Goal: Information Seeking & Learning: Learn about a topic

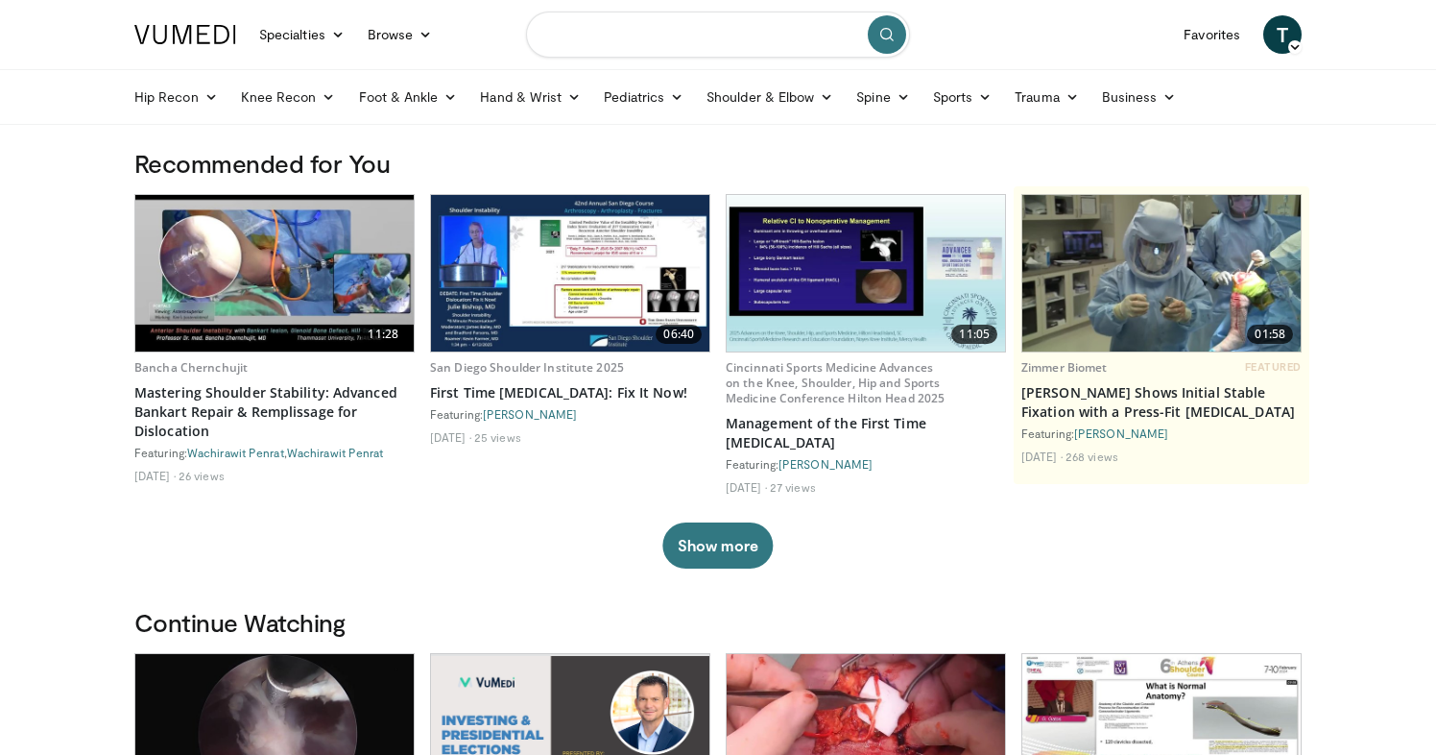
click at [593, 39] on input "Search topics, interventions" at bounding box center [718, 35] width 384 height 46
type input "**********"
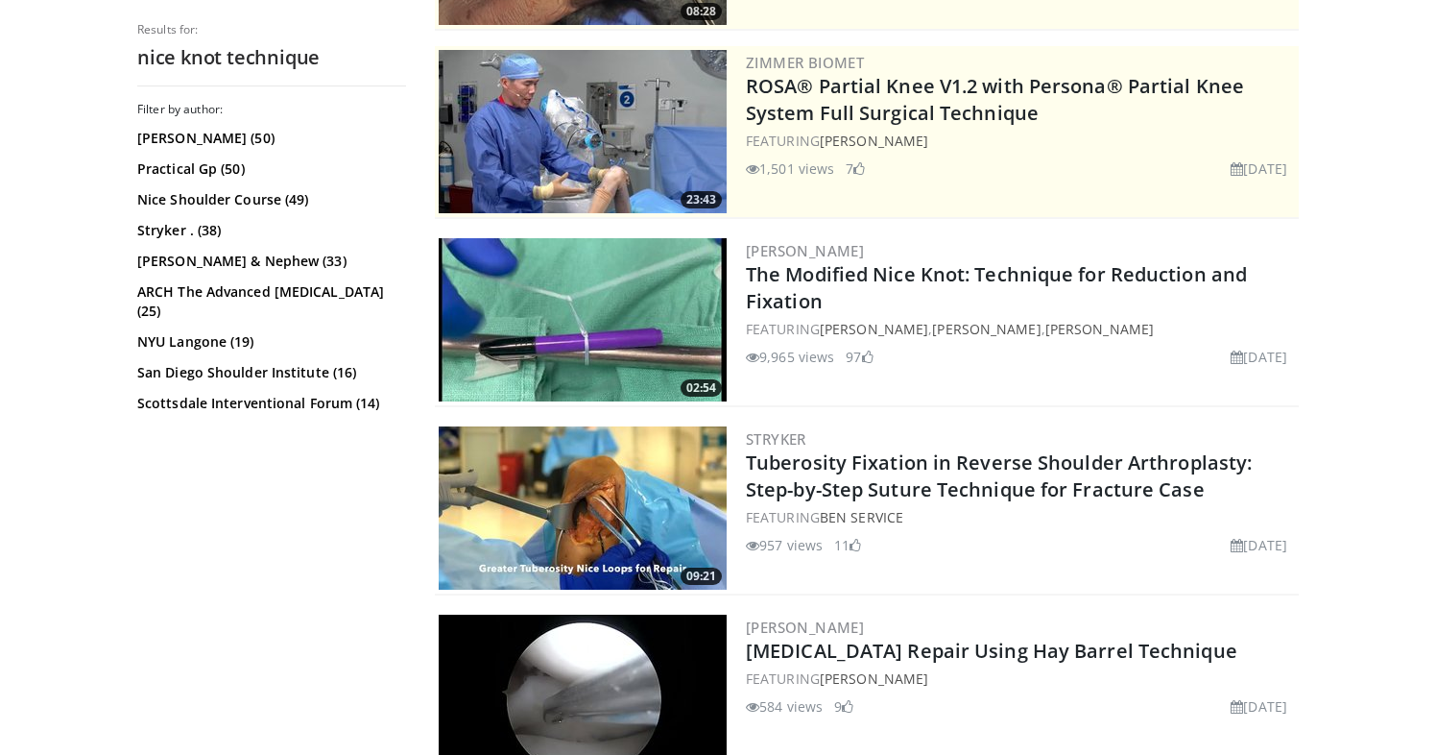
scroll to position [385, 0]
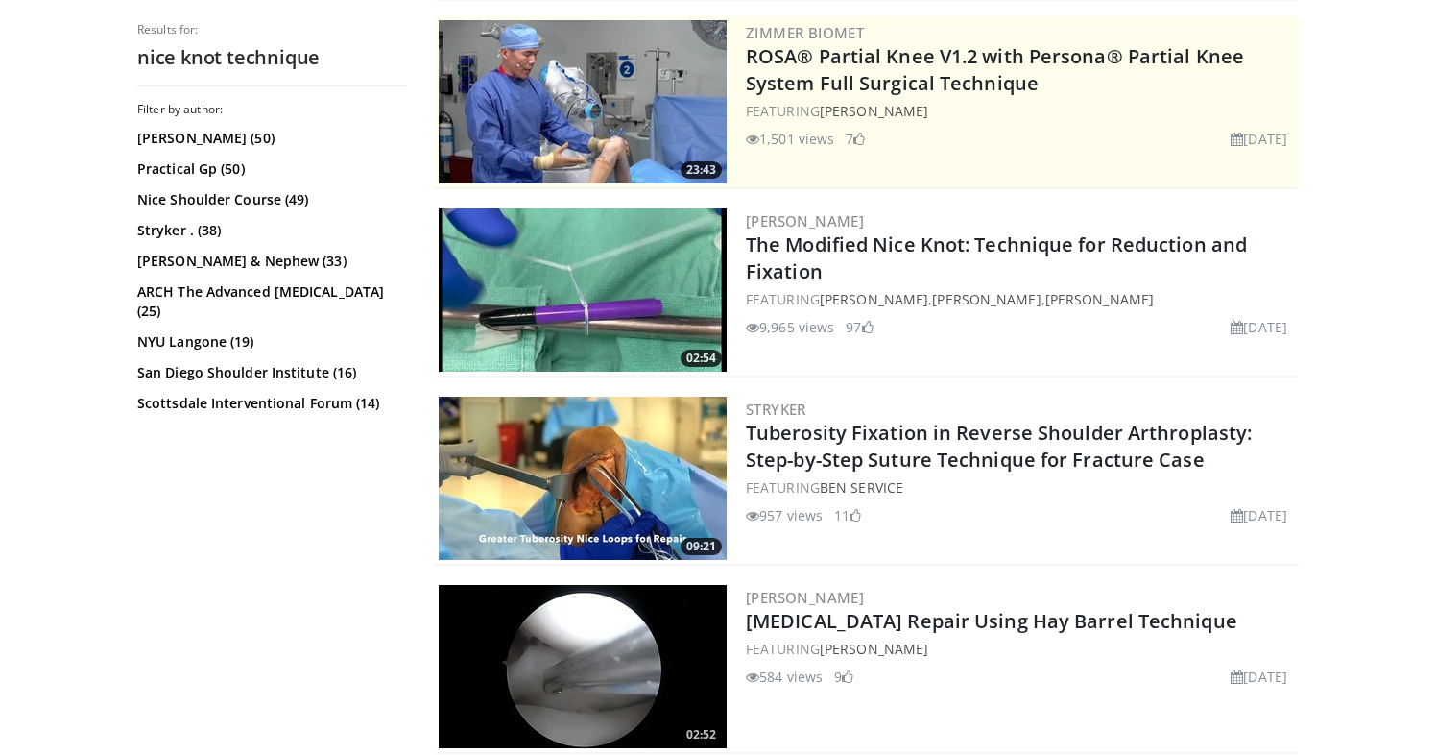
click at [616, 312] on img at bounding box center [583, 289] width 288 height 163
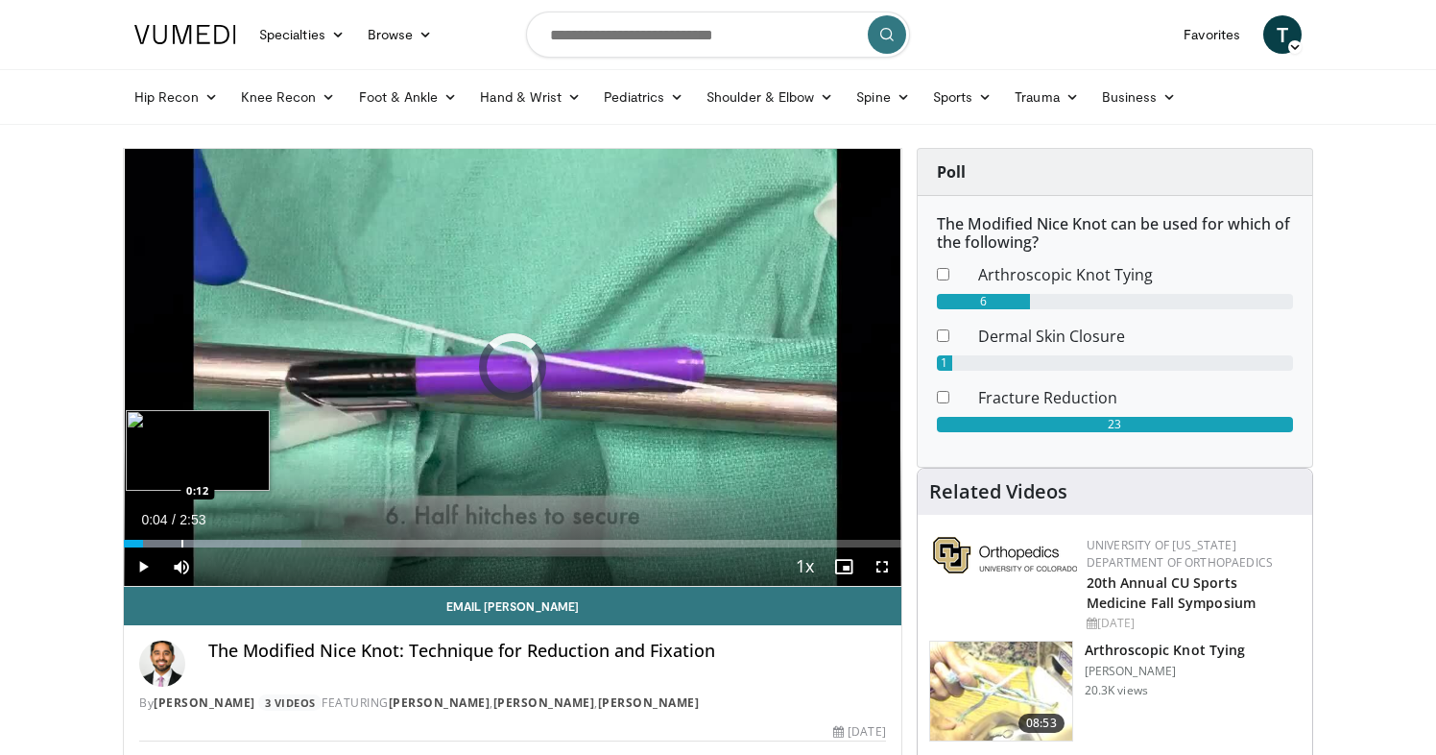
click at [180, 537] on div "Loaded : 22.80% 0:04 0:12" at bounding box center [513, 538] width 778 height 18
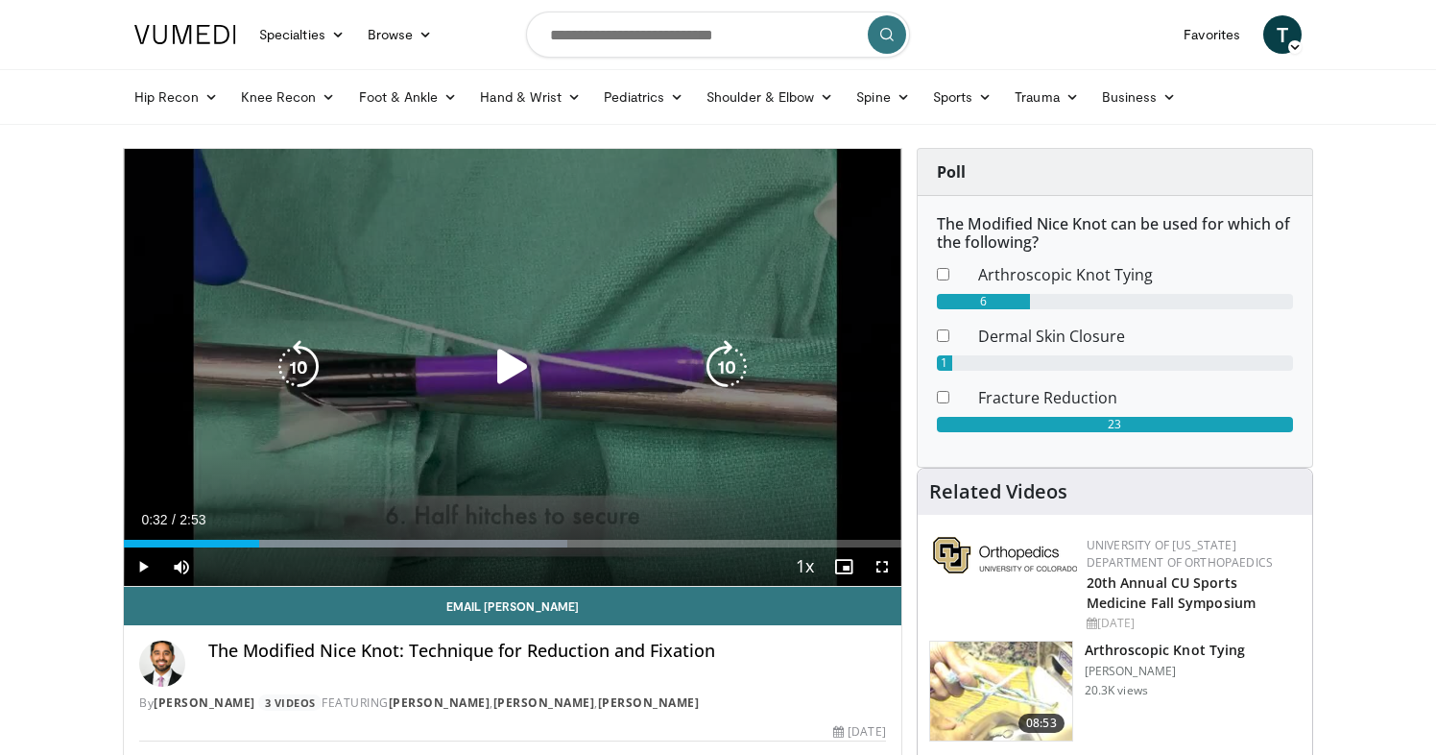
click at [0, 0] on div "Progress Bar" at bounding box center [0, 0] width 0 height 0
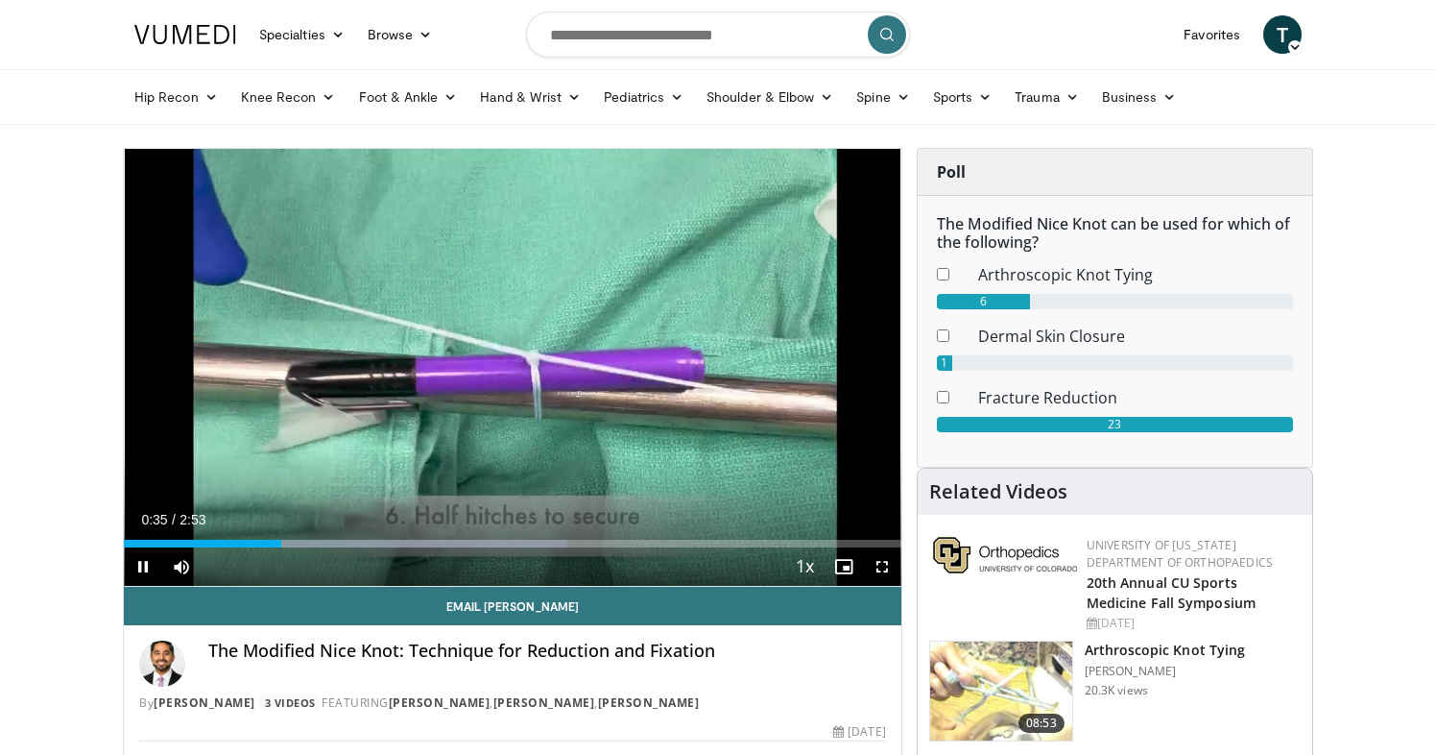
click at [337, 547] on div "Current Time 0:35 / Duration 2:53 Pause Skip Backward Skip Forward Mute Loaded …" at bounding box center [513, 566] width 778 height 38
click at [434, 549] on div "Current Time 0:36 / Duration 2:53 Pause Skip Backward Skip Forward Mute Loaded …" at bounding box center [513, 566] width 778 height 38
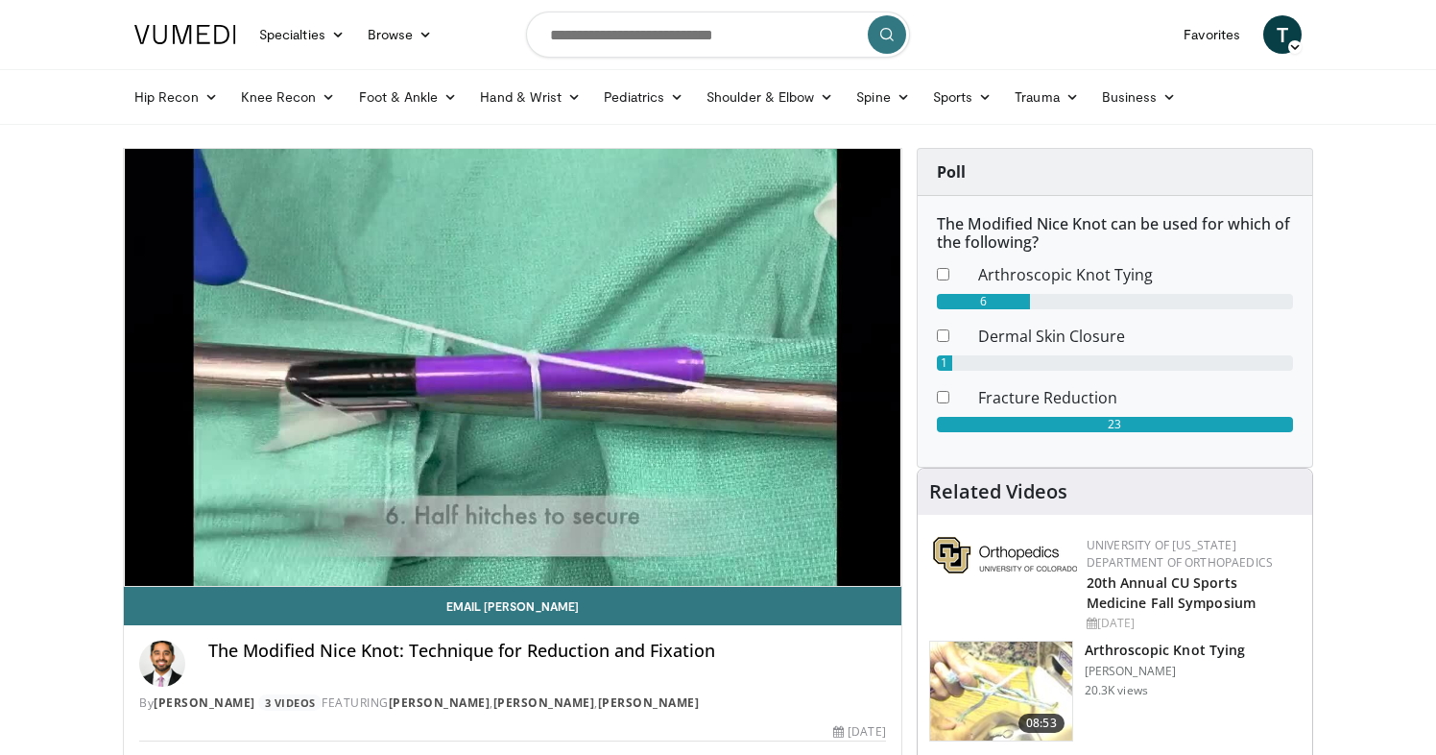
click at [605, 542] on video-js "**********" at bounding box center [513, 368] width 778 height 438
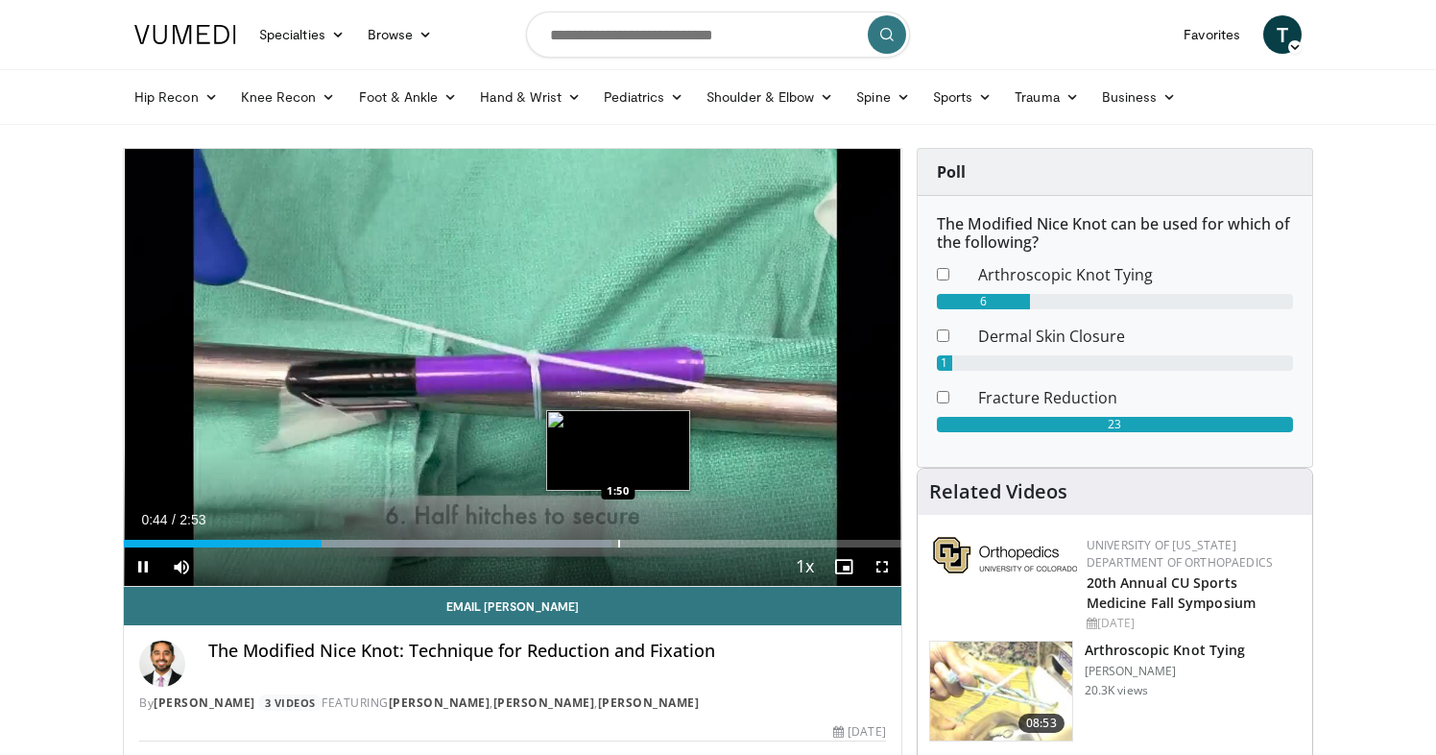
click at [618, 544] on div "Progress Bar" at bounding box center [619, 544] width 2 height 8
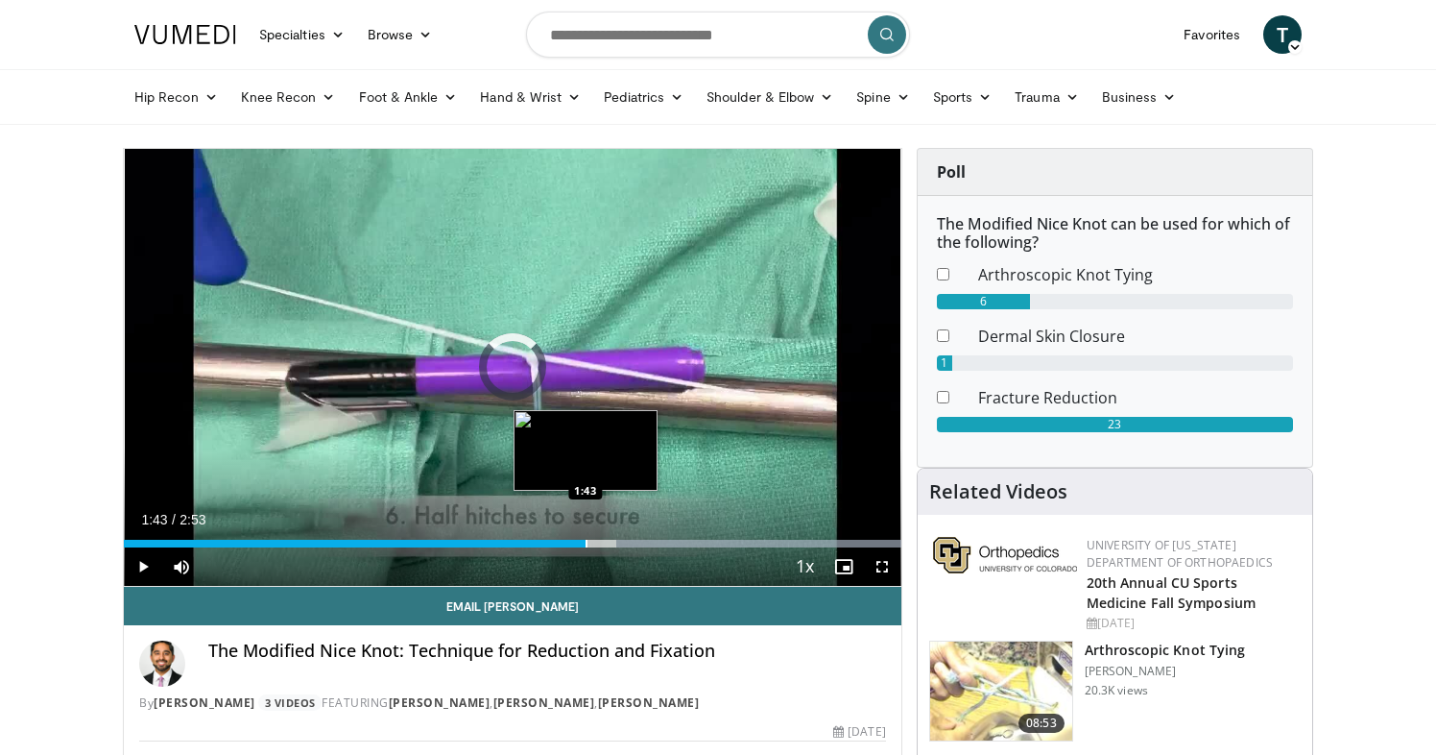
click at [586, 545] on div "Progress Bar" at bounding box center [587, 544] width 2 height 8
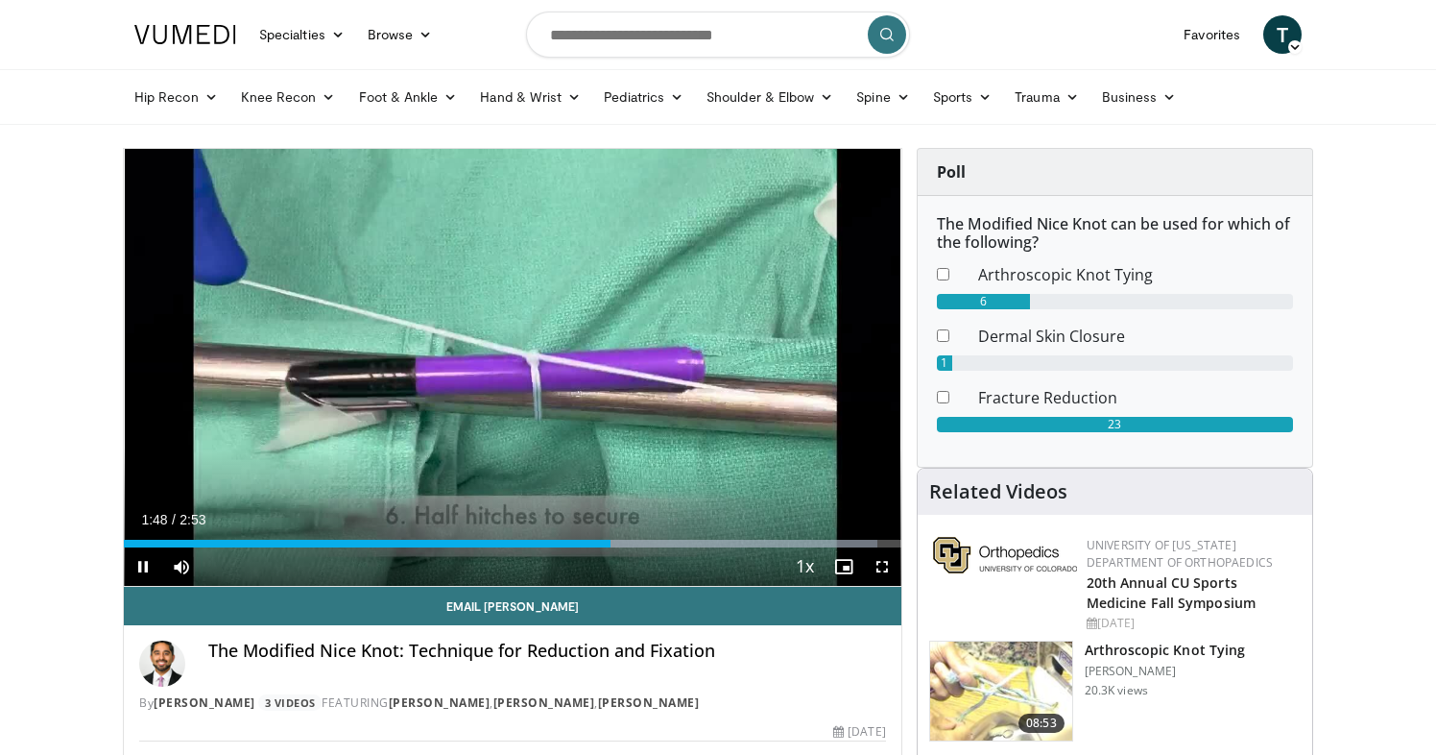
click at [533, 551] on div "Current Time 1:48 / Duration 2:53 Pause Skip Backward Skip Forward Mute Loaded …" at bounding box center [513, 566] width 778 height 38
click at [520, 543] on div "Progress Bar" at bounding box center [521, 544] width 2 height 8
click at [454, 537] on div "Loaded : 91.30% 1:13 1:13" at bounding box center [513, 538] width 778 height 18
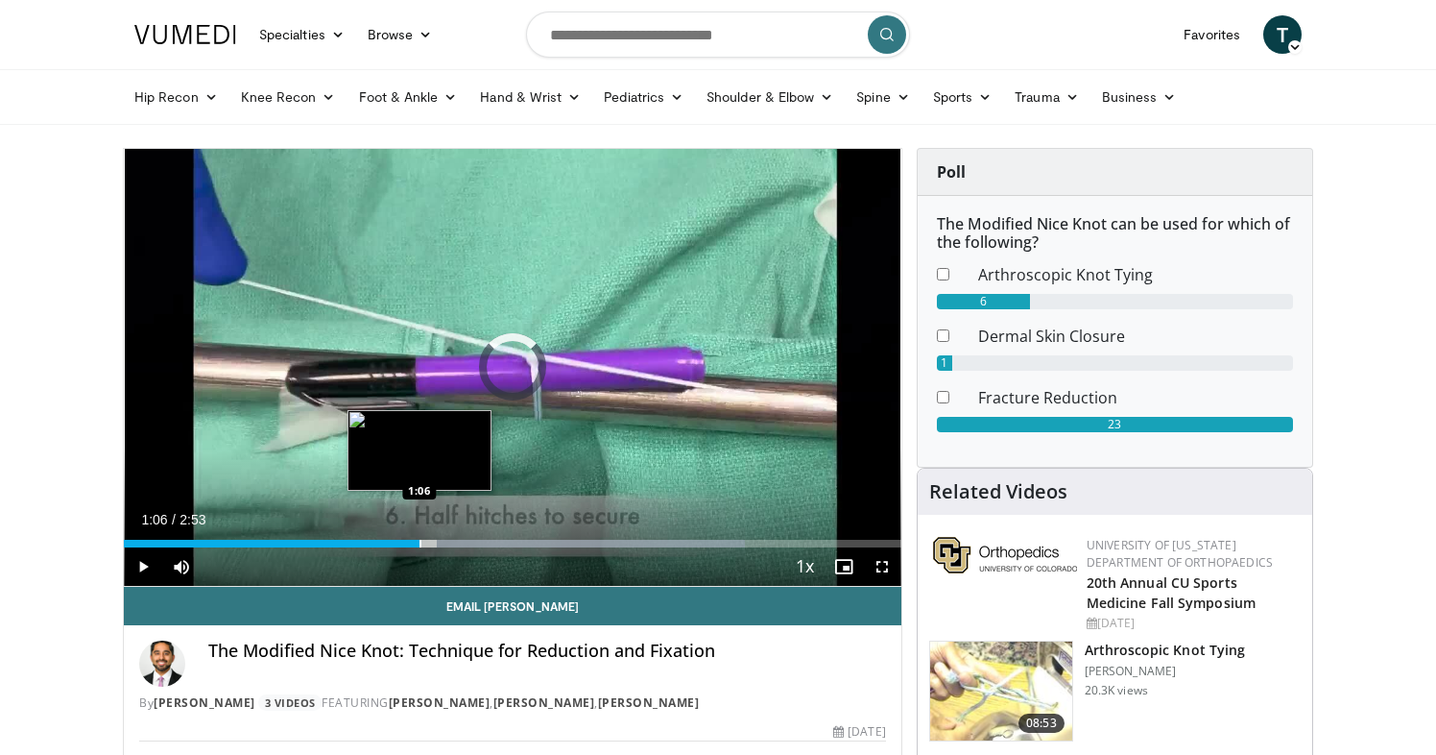
click at [420, 540] on div "Progress Bar" at bounding box center [421, 544] width 2 height 8
click at [413, 546] on div "Progress Bar" at bounding box center [414, 544] width 2 height 8
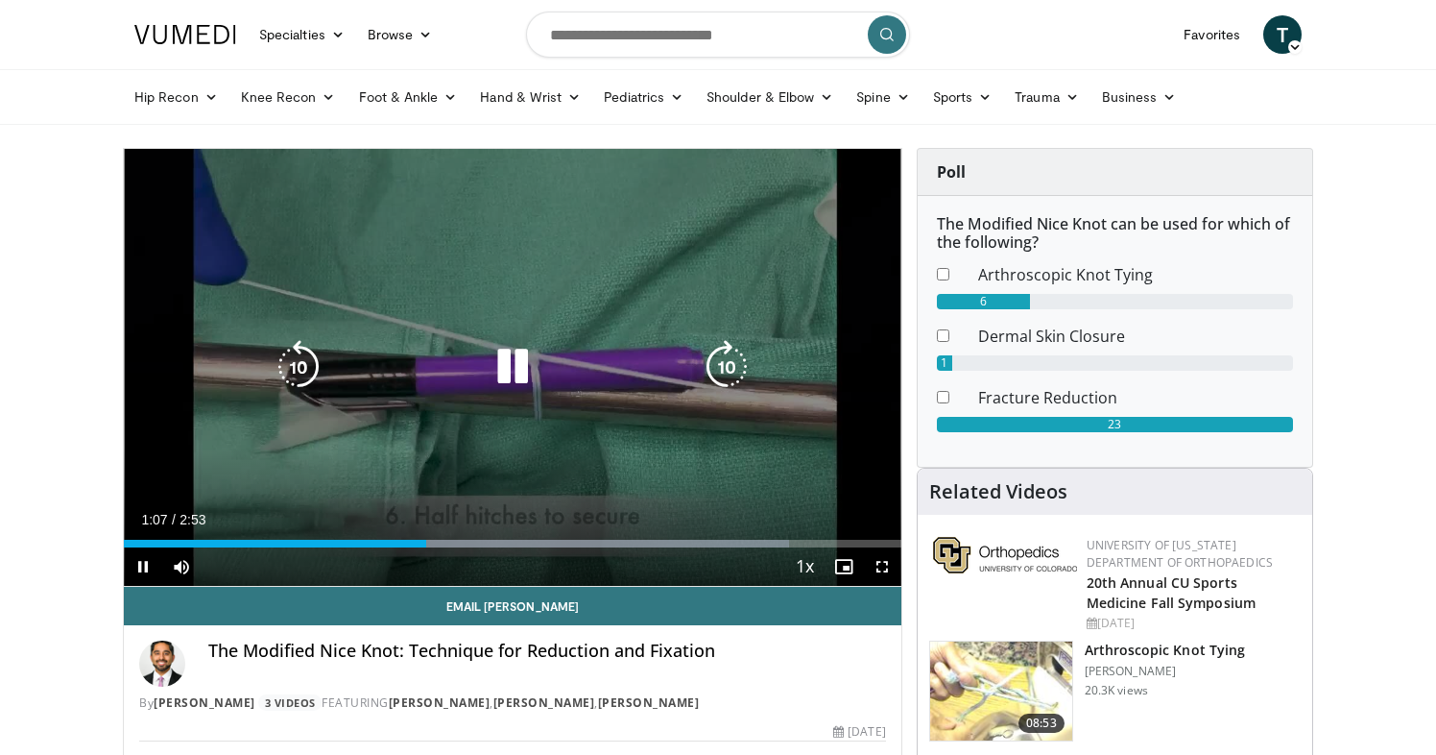
click at [785, 304] on div "10 seconds Tap to unmute" at bounding box center [513, 367] width 778 height 437
click at [787, 310] on div "10 seconds Tap to unmute" at bounding box center [513, 367] width 778 height 437
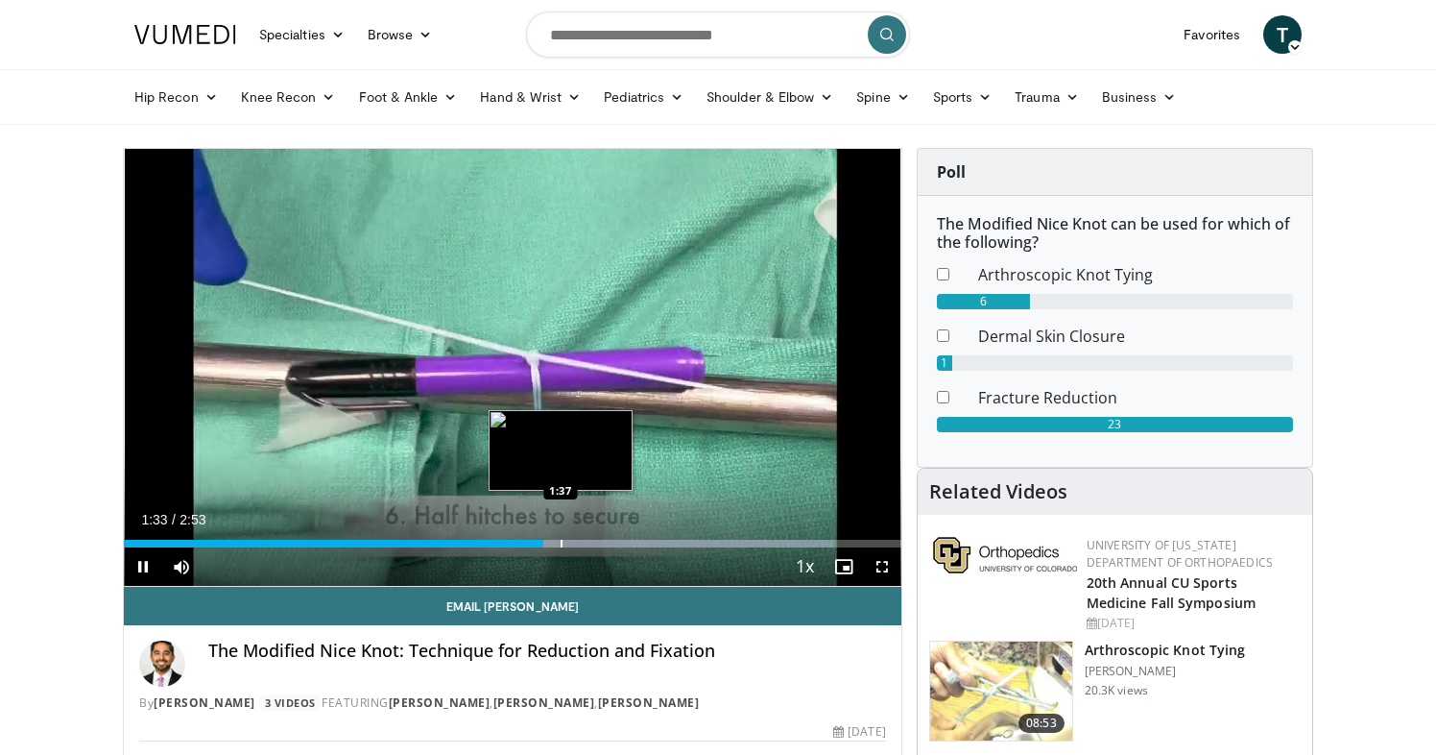
click at [561, 541] on div "Progress Bar" at bounding box center [562, 544] width 2 height 8
click at [578, 544] on div "Progress Bar" at bounding box center [579, 544] width 2 height 8
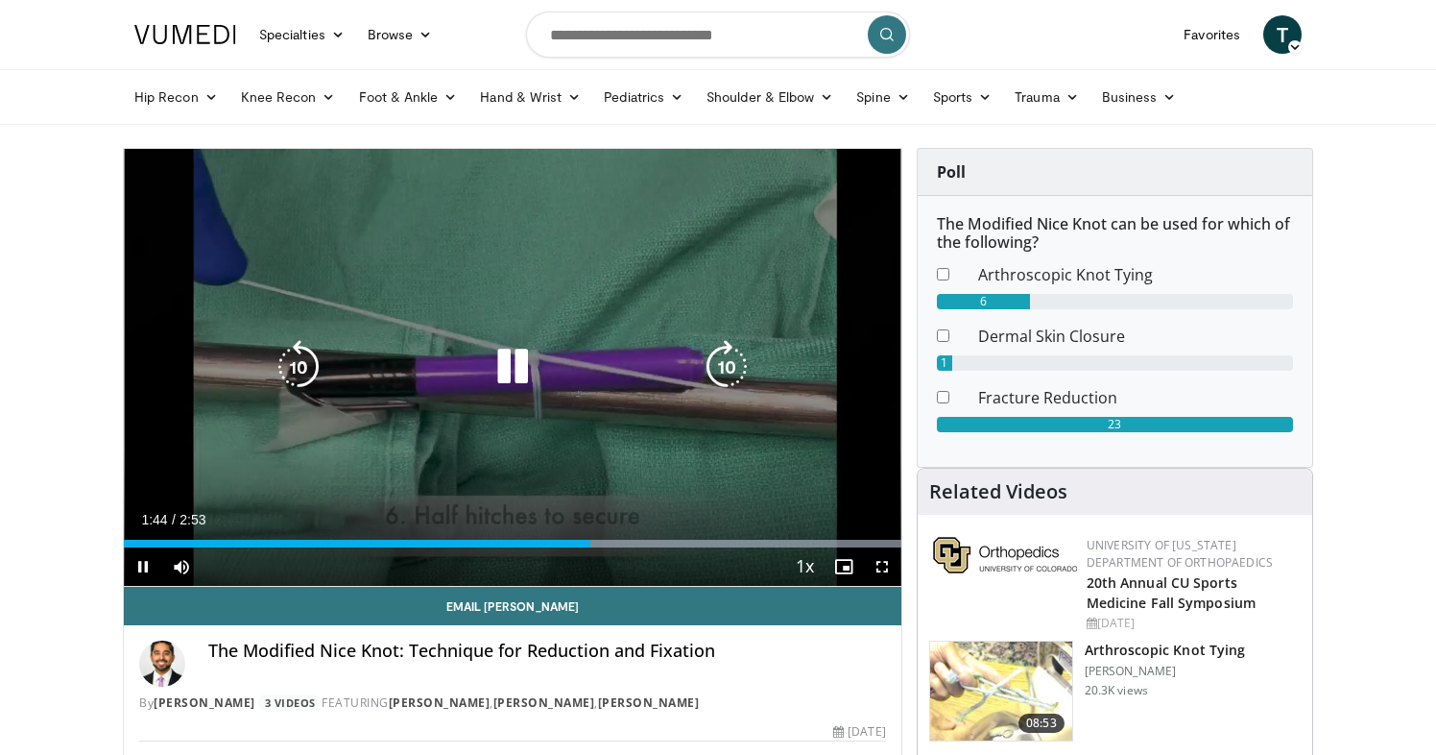
click at [802, 266] on div "10 seconds Tap to unmute" at bounding box center [513, 367] width 778 height 437
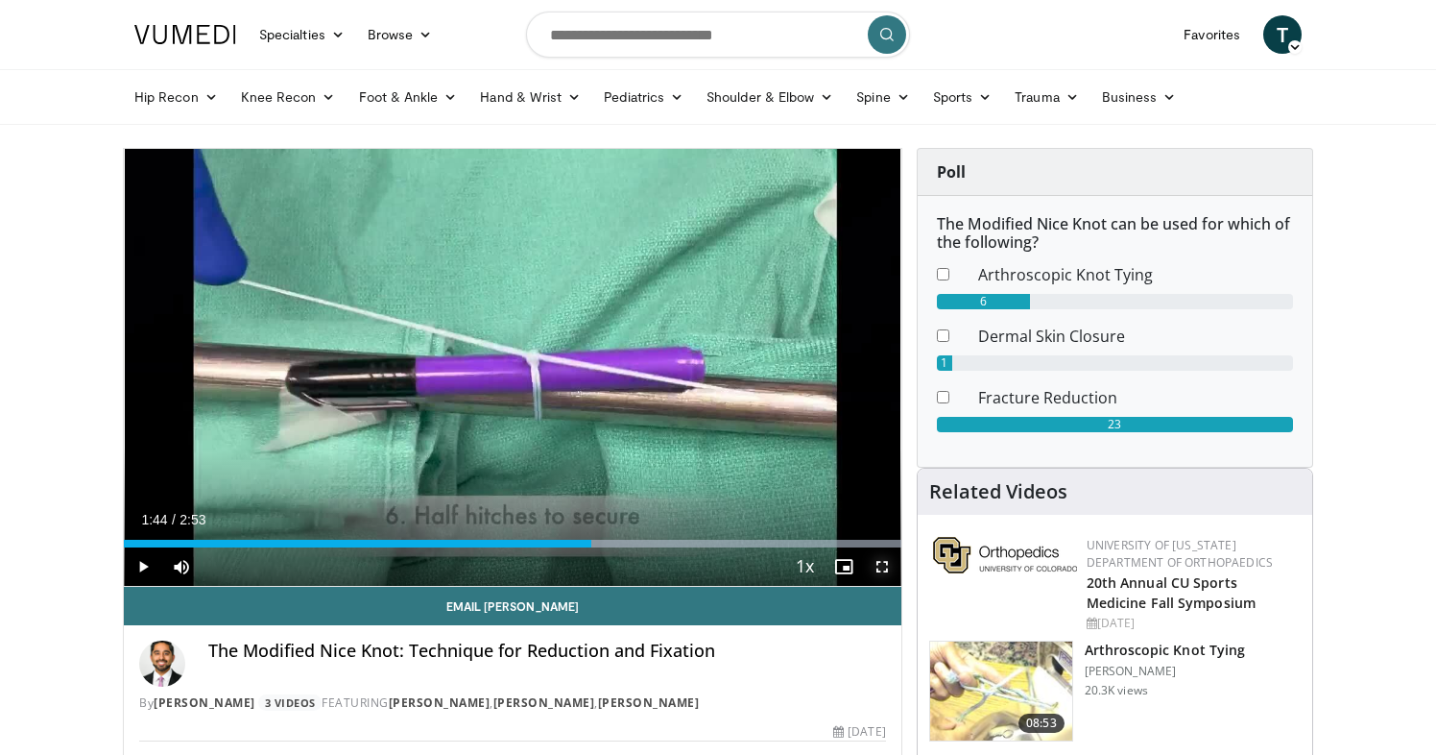
click at [886, 567] on span "Video Player" at bounding box center [882, 566] width 38 height 38
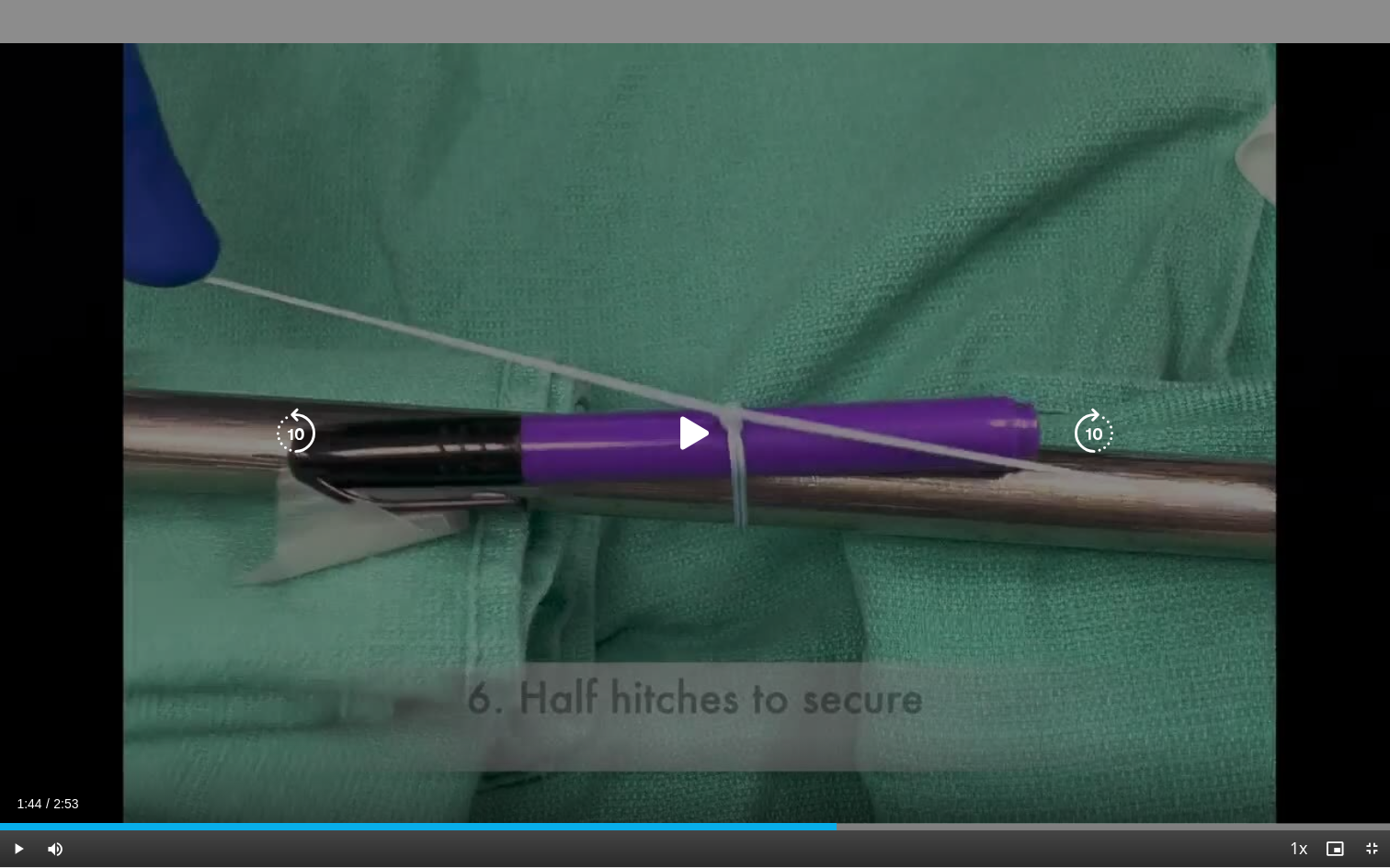
click at [679, 441] on icon "Video Player" at bounding box center [695, 434] width 52 height 52
click at [1226, 476] on div "10 seconds Tap to unmute" at bounding box center [695, 434] width 1390 height 867
click at [689, 434] on icon "Video Player" at bounding box center [695, 434] width 52 height 52
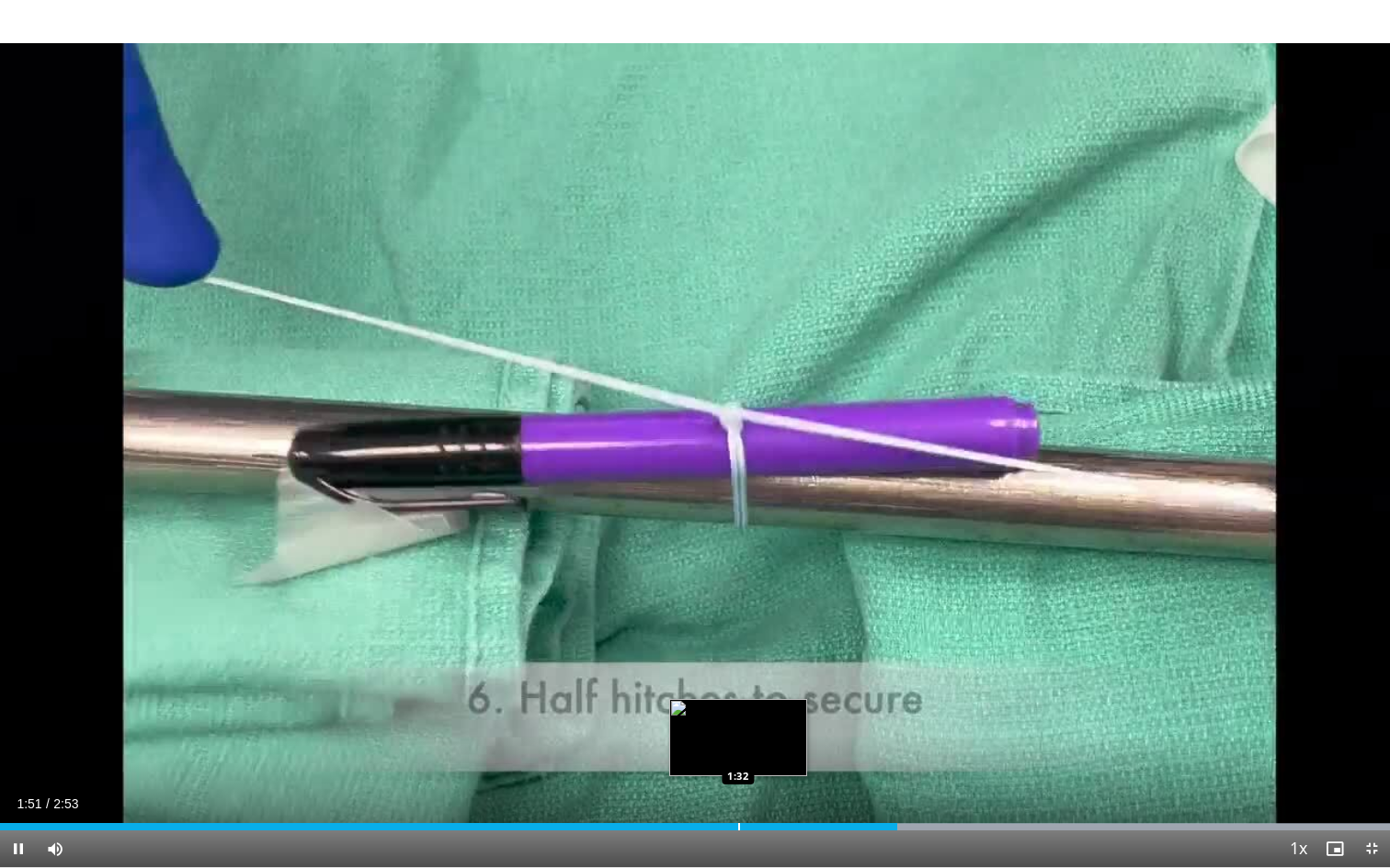
click at [739, 722] on div "Progress Bar" at bounding box center [739, 827] width 2 height 8
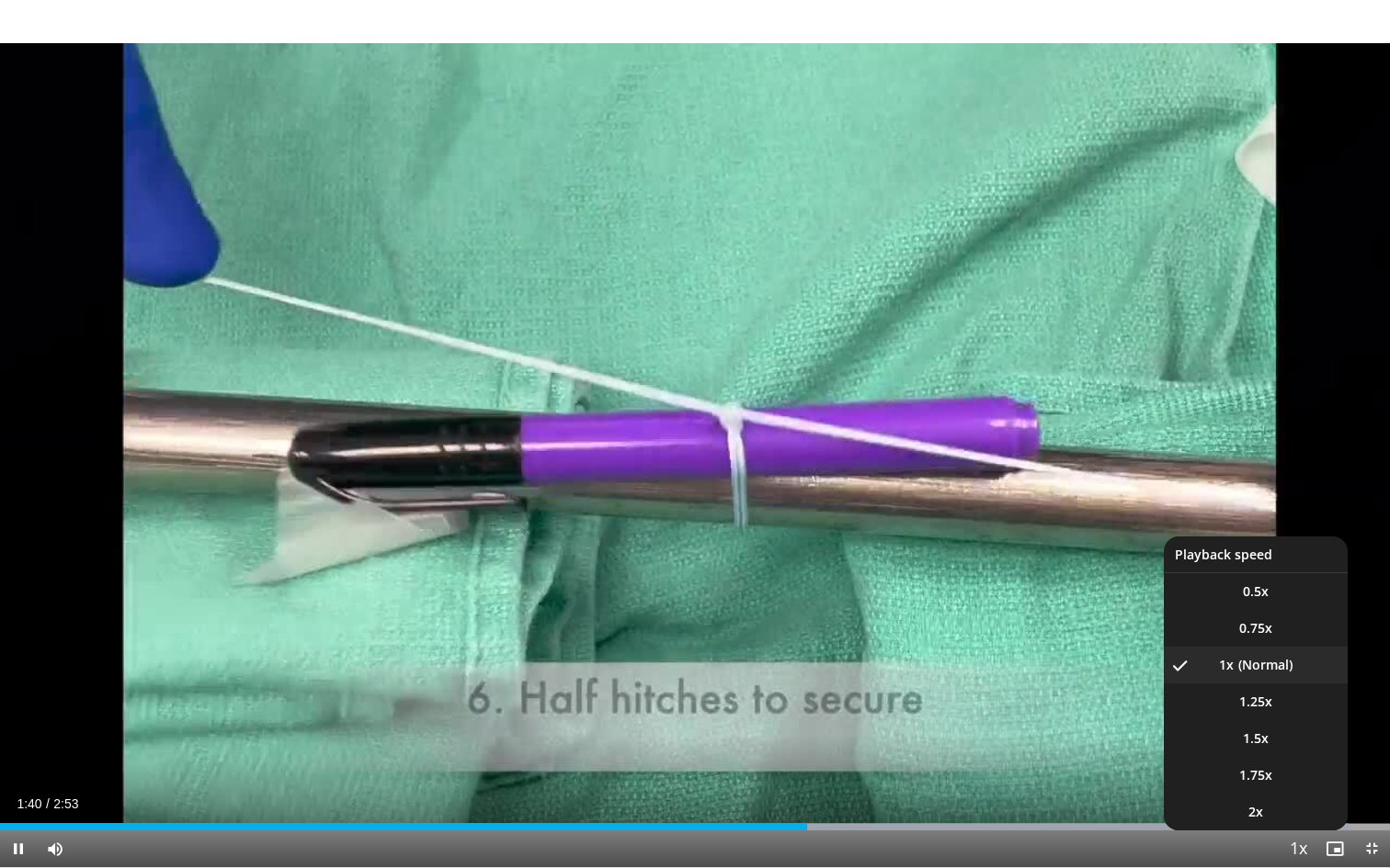
click at [1299, 722] on span "Video Player" at bounding box center [1297, 850] width 26 height 36
click at [1254, 600] on span "0.5x" at bounding box center [1255, 591] width 26 height 18
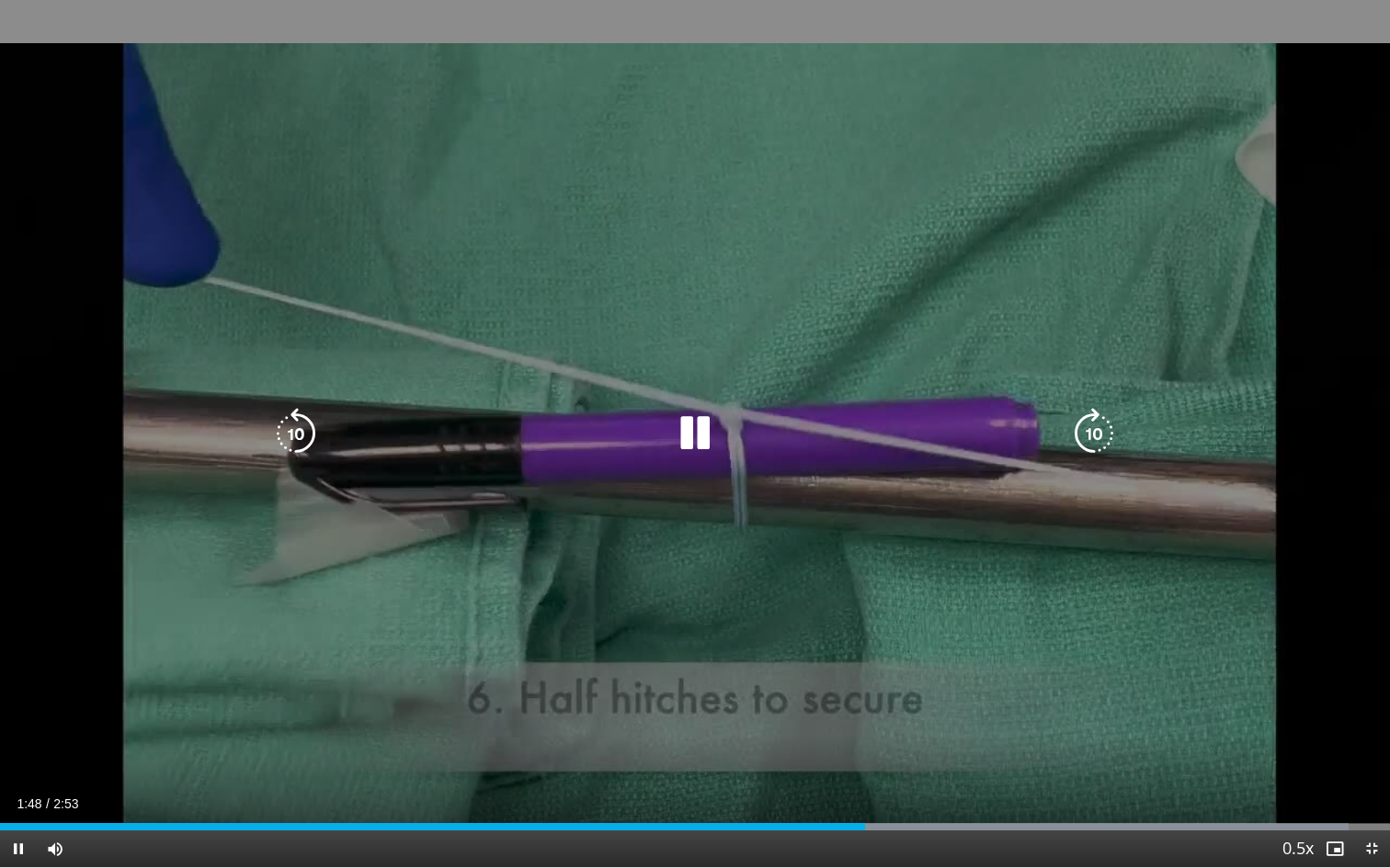
click at [1162, 211] on div "10 seconds Tap to unmute" at bounding box center [695, 434] width 1390 height 867
click at [1162, 210] on div "10 seconds Tap to unmute" at bounding box center [695, 434] width 1390 height 867
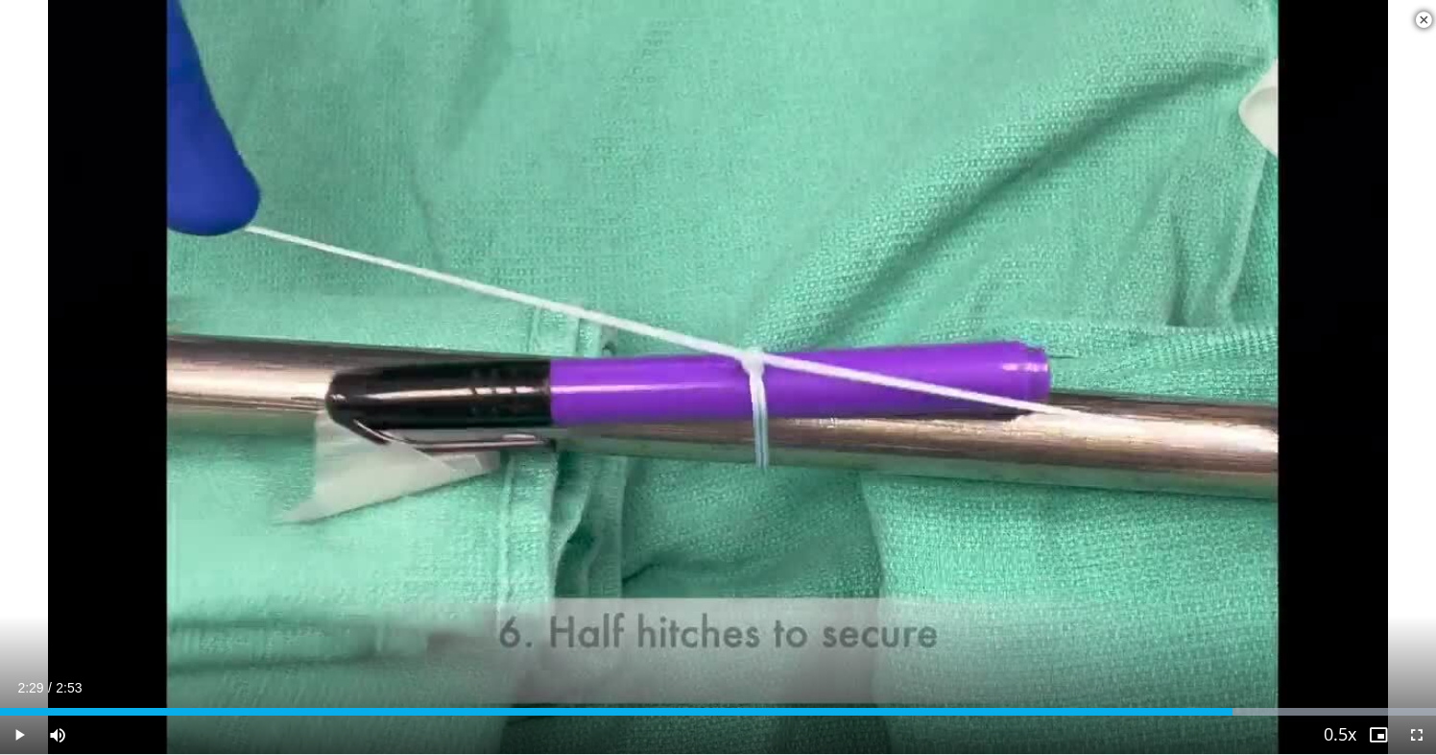
scroll to position [1222, 0]
